Goal: Task Accomplishment & Management: Use online tool/utility

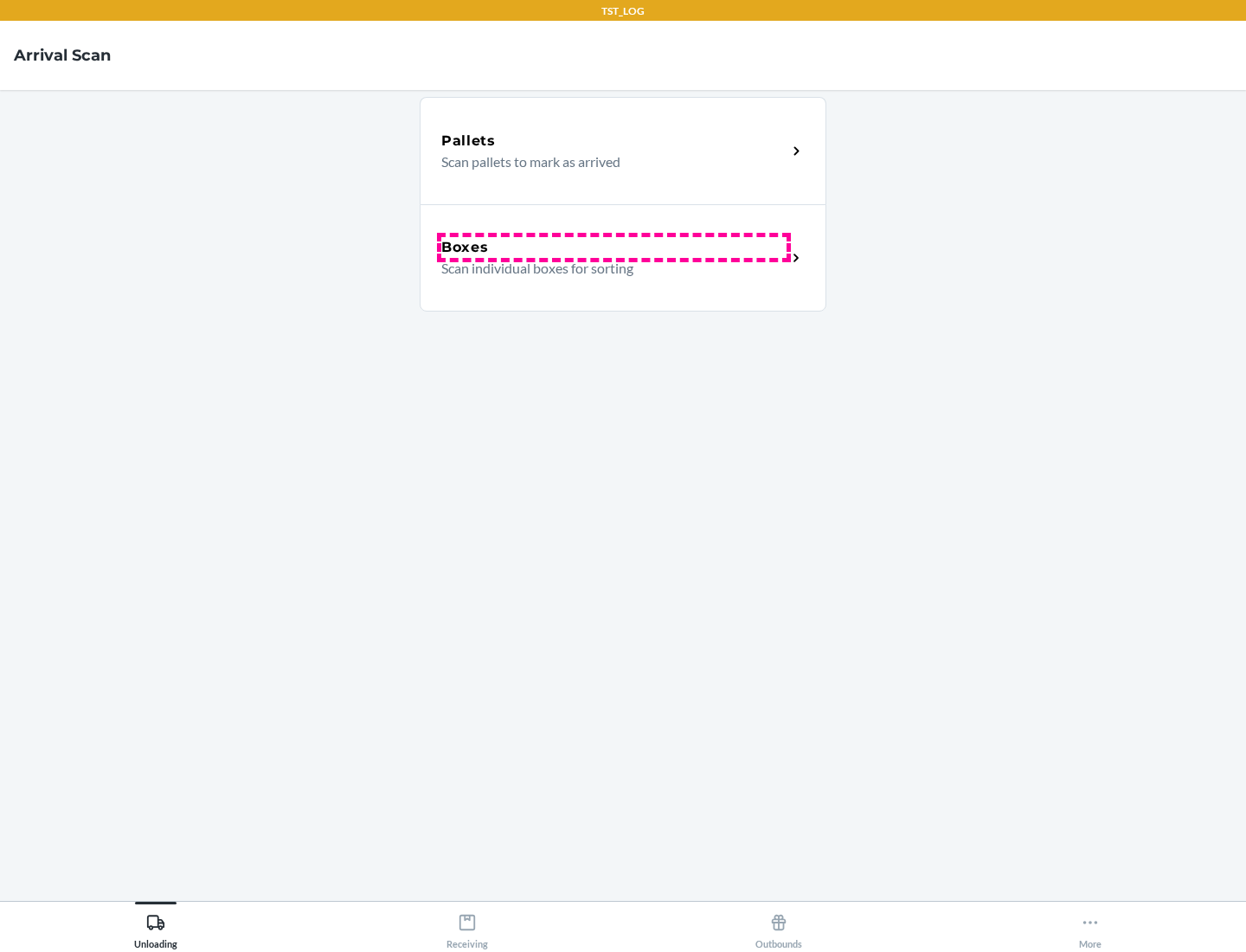
click at [614, 248] on div "Boxes" at bounding box center [615, 248] width 346 height 21
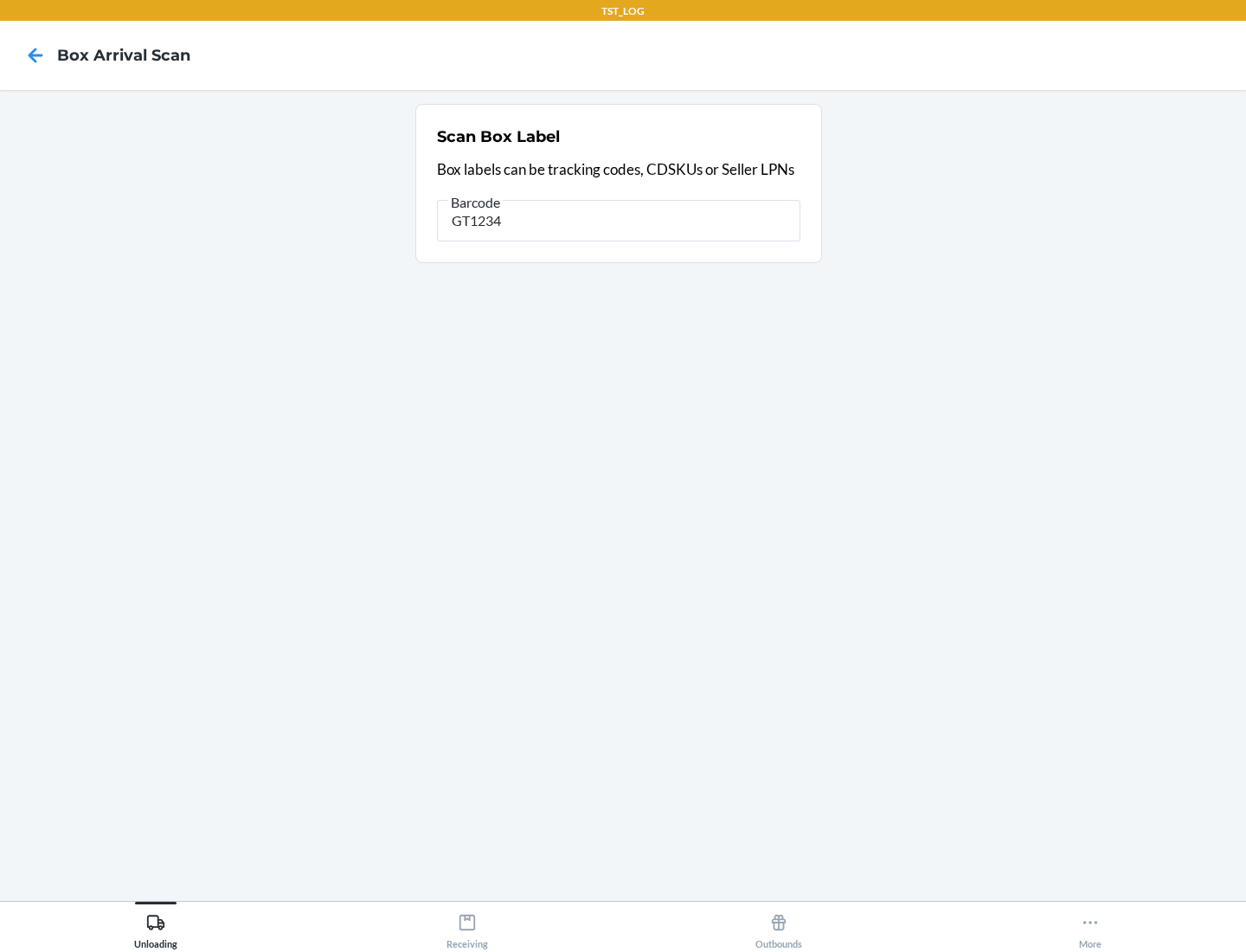
type input "GT1234"
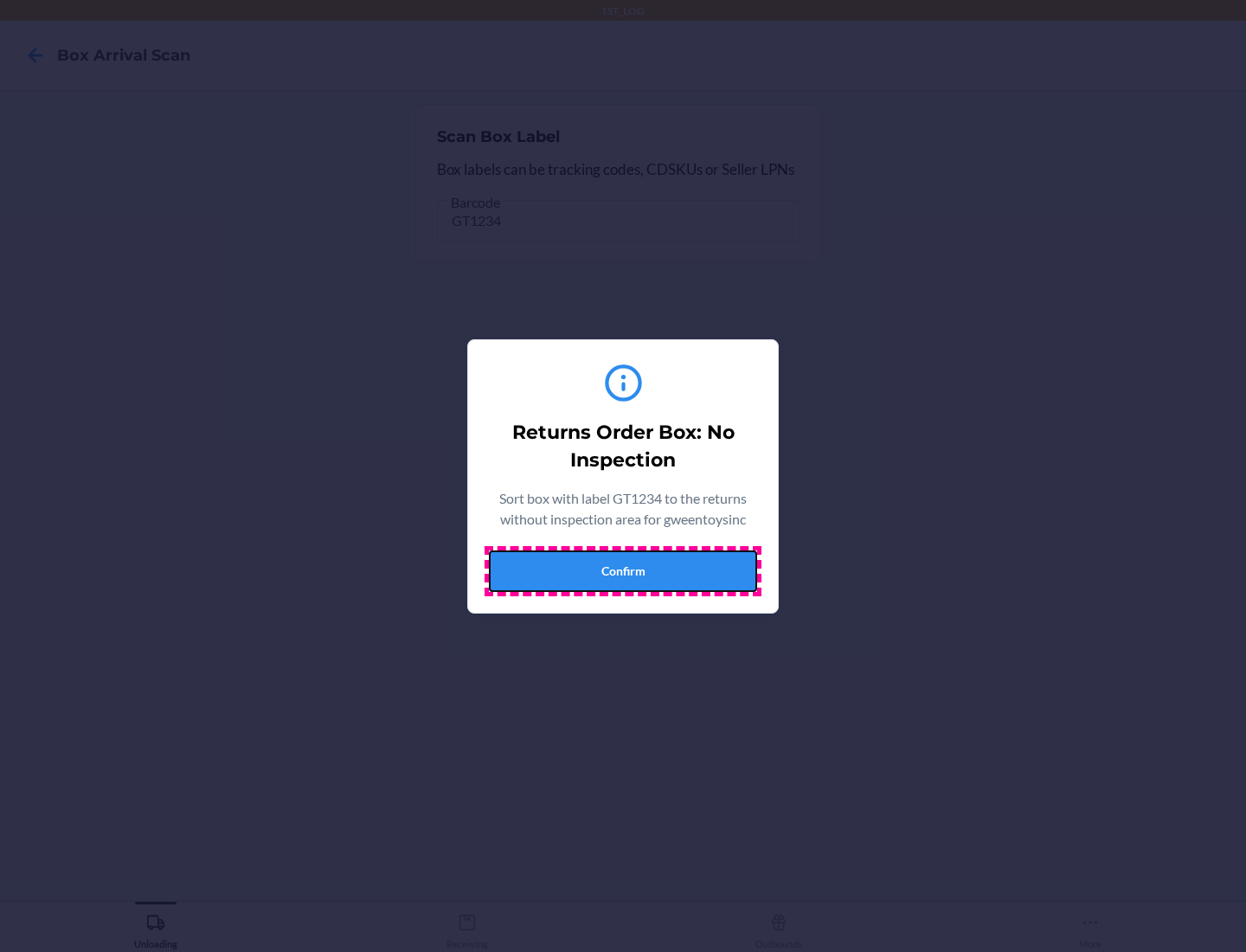
click at [623, 571] on button "Confirm" at bounding box center [623, 571] width 268 height 41
